Goal: Find specific page/section: Find specific page/section

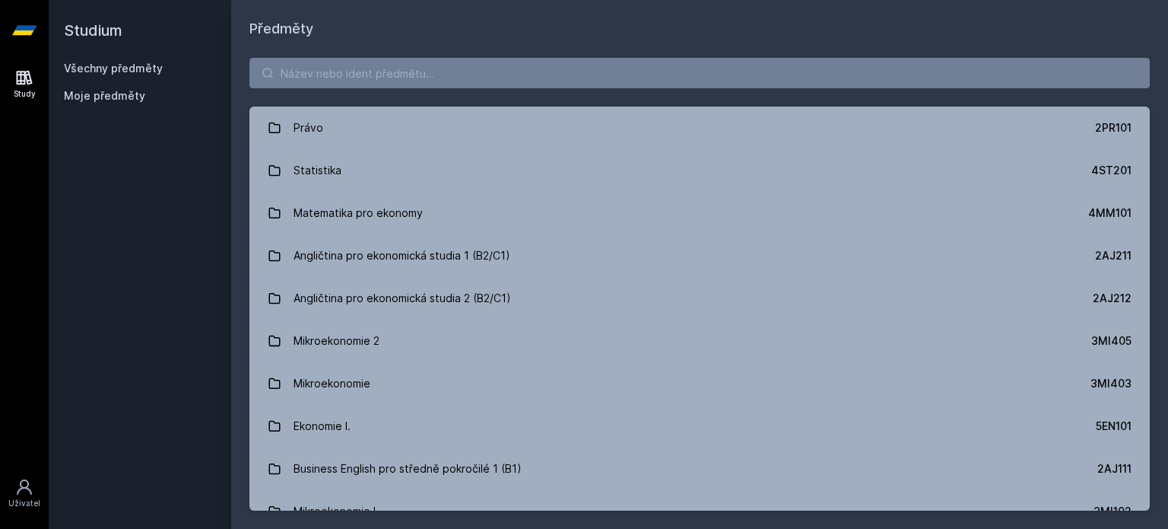
click at [302, 53] on div "Právo 2PR101 Statistika 4ST201 Matematika pro ekonomy 4MM101 Angličtina pro eko…" at bounding box center [699, 284] width 937 height 489
click at [302, 55] on div "Právo 2PR101 Statistika 4ST201 Matematika pro ekonomy 4MM101 Angličtina pro eko…" at bounding box center [699, 284] width 937 height 489
click at [302, 57] on div "Právo 2PR101 Statistika 4ST201 Matematika pro ekonomy 4MM101 Angličtina pro eko…" at bounding box center [699, 284] width 937 height 489
click at [304, 68] on input "search" at bounding box center [699, 73] width 900 height 30
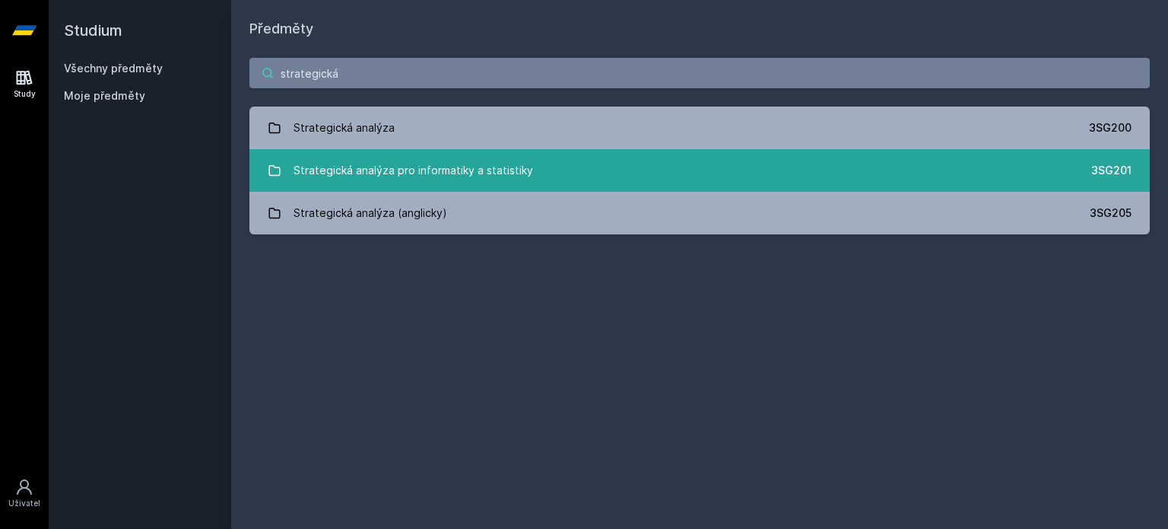
type input "strategická"
click at [382, 164] on div "Strategická analýza pro informatiky a statistiky" at bounding box center [414, 170] width 240 height 30
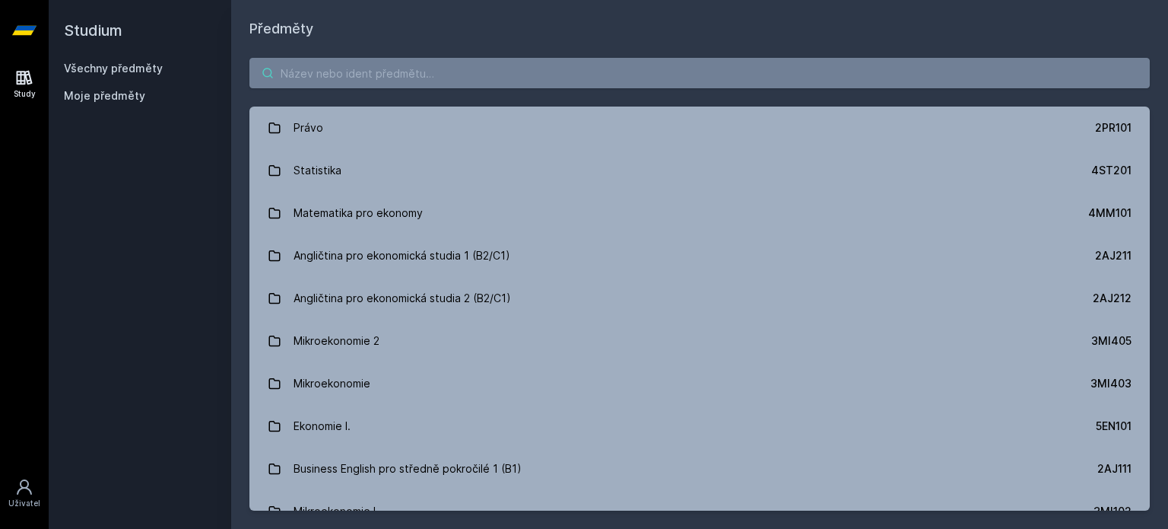
click at [313, 73] on input "search" at bounding box center [699, 73] width 900 height 30
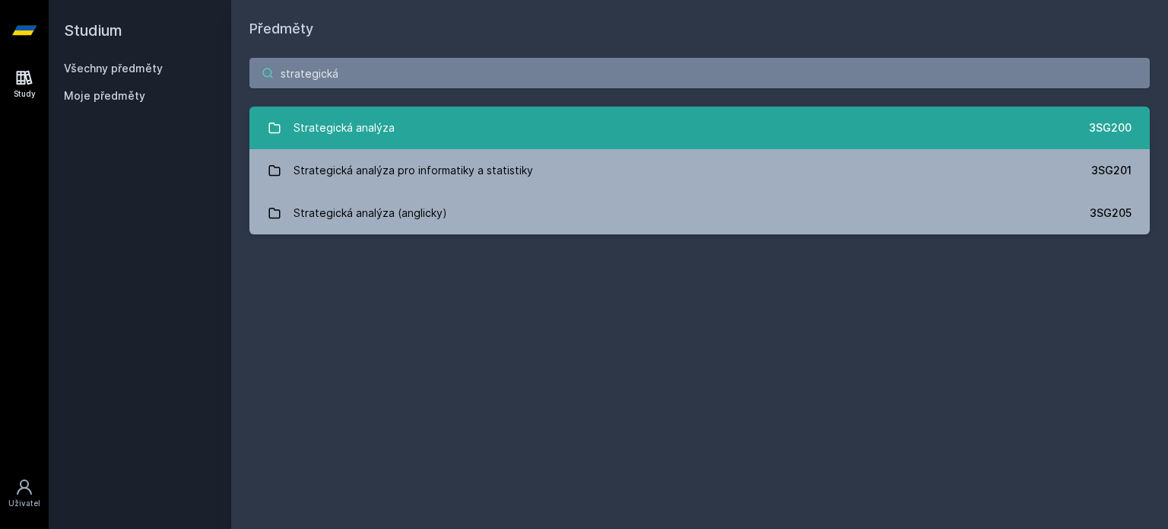
type input "strategická"
click at [367, 132] on div "Strategická analýza" at bounding box center [344, 128] width 101 height 30
